Goal: Task Accomplishment & Management: Use online tool/utility

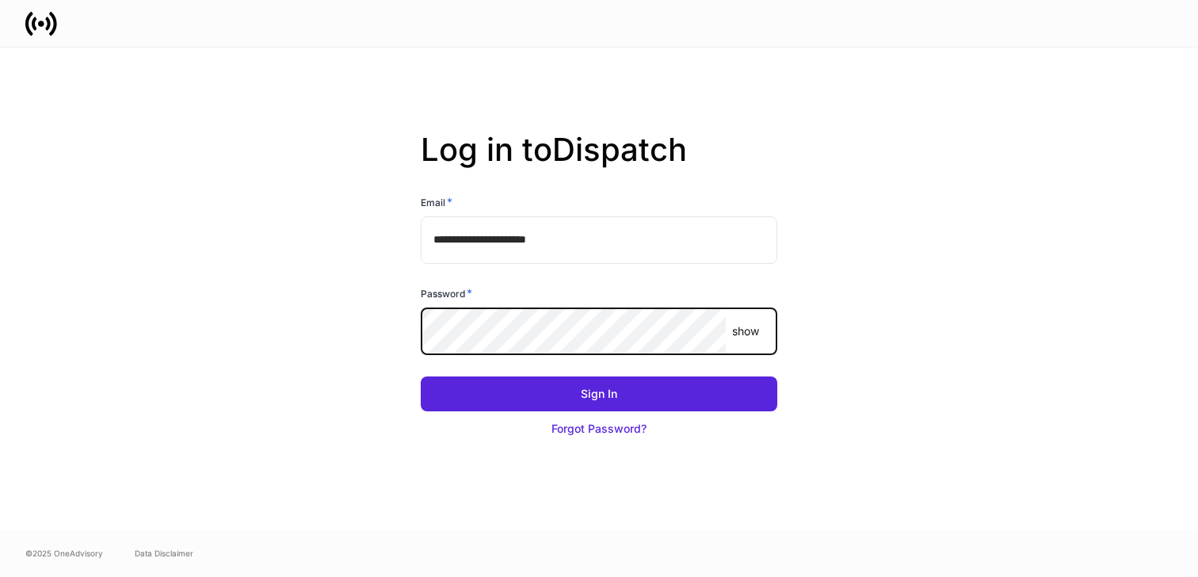
click at [0, 576] on com-1password-button at bounding box center [0, 577] width 0 height 0
click at [421, 376] on button "Sign In" at bounding box center [599, 393] width 356 height 35
click at [543, 301] on div "Password *" at bounding box center [599, 296] width 356 height 22
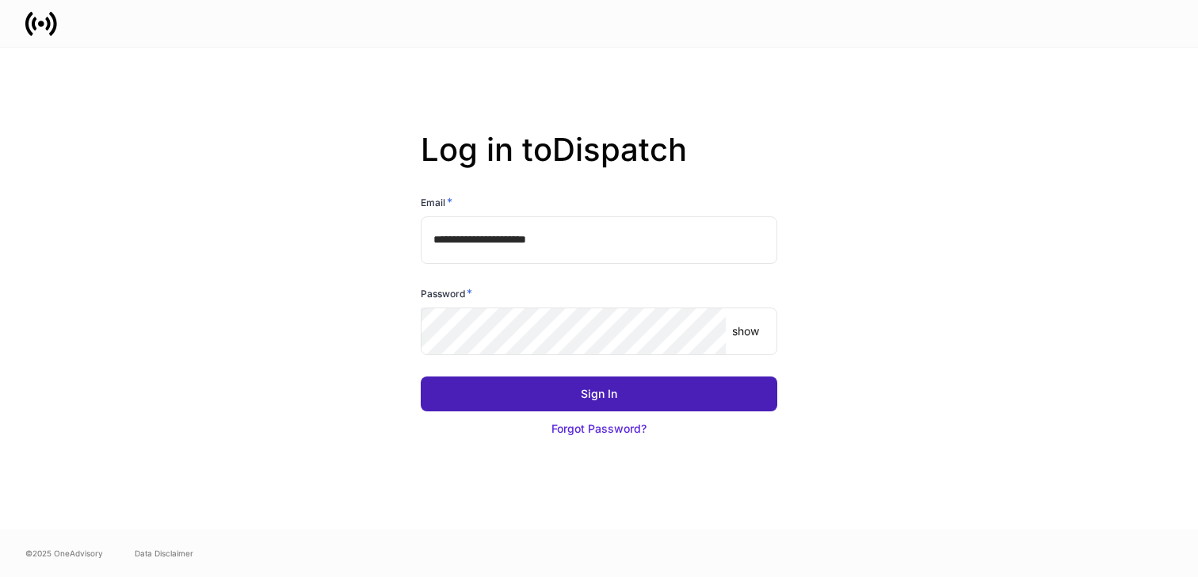
click at [621, 391] on button "Sign In" at bounding box center [599, 393] width 356 height 35
